Goal: Task Accomplishment & Management: Manage account settings

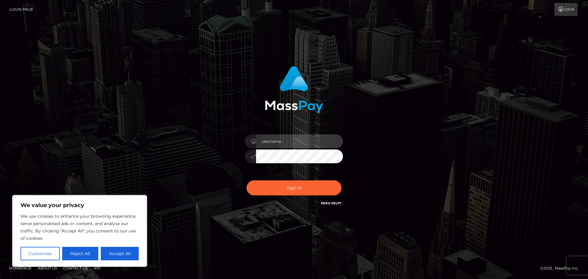
click at [287, 139] on input "text" at bounding box center [299, 141] width 87 height 14
type input "[EMAIL_ADDRESS][DOMAIN_NAME]"
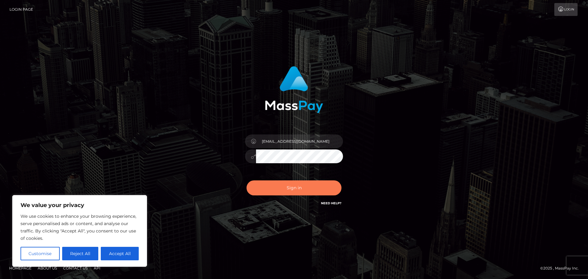
click at [300, 182] on button "Sign in" at bounding box center [293, 187] width 95 height 15
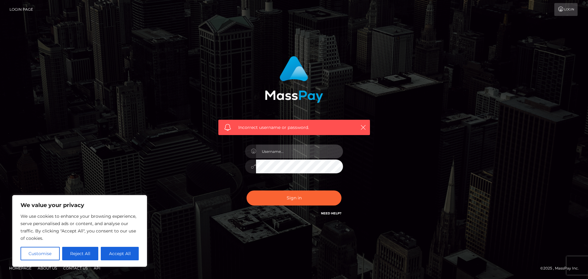
type input "bomidays@gmail.com"
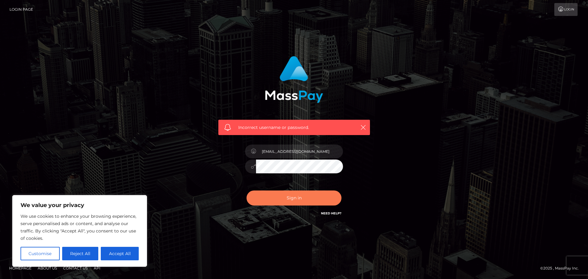
click at [297, 201] on button "Sign in" at bounding box center [293, 197] width 95 height 15
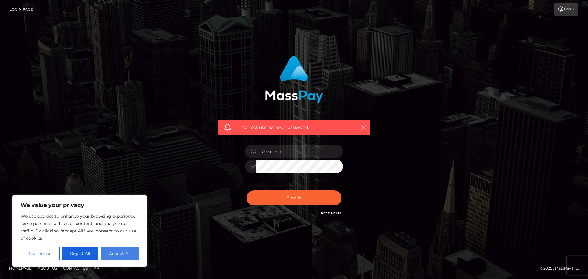
click at [107, 253] on button "Accept All" at bounding box center [120, 253] width 38 height 13
checkbox input "true"
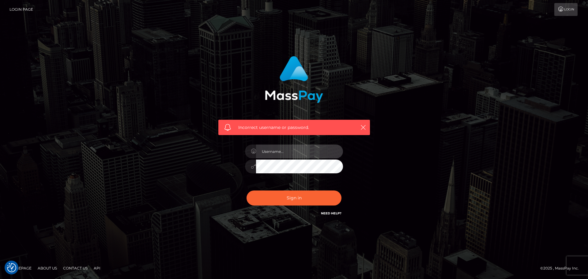
click at [277, 152] on input "text" at bounding box center [299, 151] width 87 height 14
type input "[EMAIL_ADDRESS][DOMAIN_NAME]"
click at [330, 212] on link "Need Help?" at bounding box center [331, 213] width 21 height 4
click at [466, 136] on div "Incorrect username or password. bomidays@gmail.com" at bounding box center [293, 139] width 349 height 176
click at [301, 151] on input "[EMAIL_ADDRESS][DOMAIN_NAME]" at bounding box center [299, 151] width 87 height 14
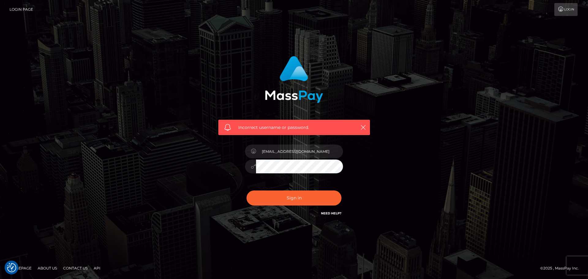
click at [267, 207] on div "Sign in Need Help?" at bounding box center [293, 200] width 107 height 27
click at [266, 199] on button "Sign in" at bounding box center [293, 197] width 95 height 15
click at [574, 9] on link "Login" at bounding box center [565, 9] width 23 height 13
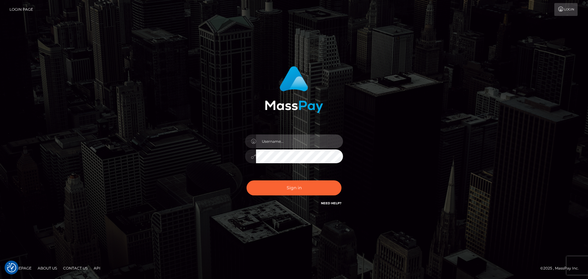
click at [312, 140] on input "text" at bounding box center [299, 141] width 87 height 14
drag, startPoint x: 286, startPoint y: 140, endPoint x: 208, endPoint y: 138, distance: 78.7
click at [208, 138] on div "smallbomi Sign in" at bounding box center [293, 140] width 349 height 156
drag, startPoint x: 308, startPoint y: 141, endPoint x: 279, endPoint y: 141, distance: 28.8
click at [279, 141] on input "[EMAIL_ADDRESS][DOMAIN_NAME]" at bounding box center [299, 141] width 87 height 14
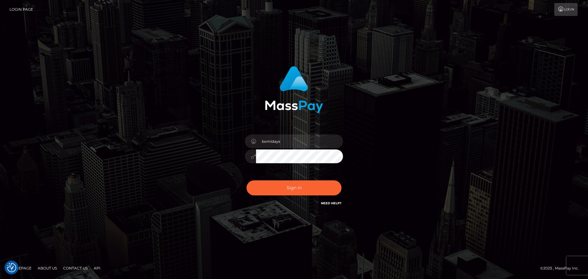
type input "bomidays"
click at [246, 180] on button "Sign in" at bounding box center [293, 187] width 95 height 15
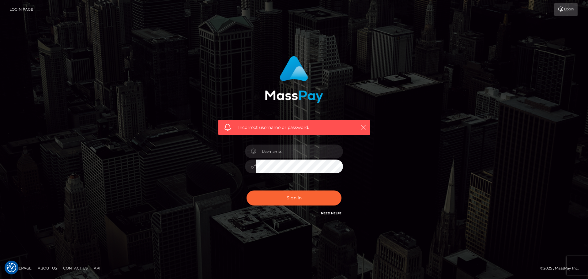
click at [30, 11] on link "Login Page" at bounding box center [21, 9] width 24 height 13
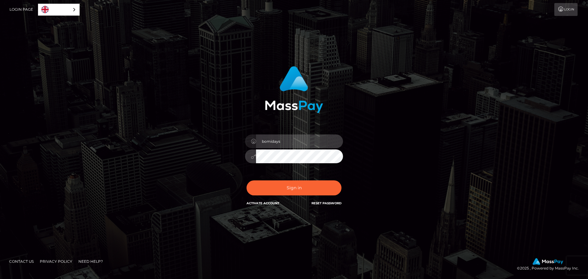
type input "[EMAIL_ADDRESS][DOMAIN_NAME]"
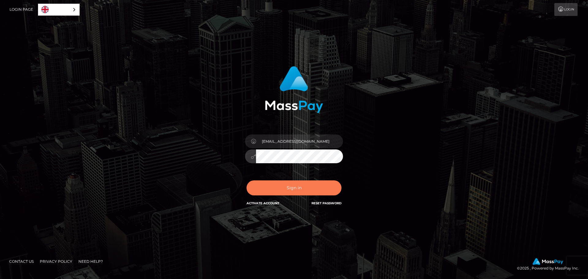
click at [315, 188] on button "Sign in" at bounding box center [293, 187] width 95 height 15
